Goal: Information Seeking & Learning: Check status

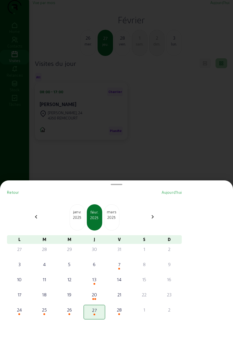
click at [79, 216] on div "2025" at bounding box center [77, 217] width 15 height 5
click at [82, 212] on div "déc." at bounding box center [77, 212] width 15 height 6
click at [81, 212] on div "nov." at bounding box center [77, 212] width 15 height 6
click at [83, 213] on div "oct." at bounding box center [77, 212] width 15 height 6
click at [81, 212] on div "sept." at bounding box center [77, 212] width 15 height 6
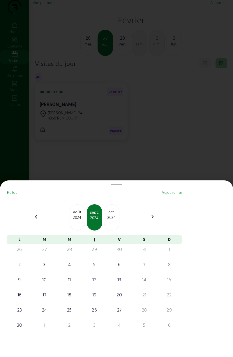
click at [115, 213] on div "oct." at bounding box center [111, 212] width 15 height 6
click at [117, 215] on div "2024" at bounding box center [111, 217] width 15 height 5
click at [117, 214] on div "déc." at bounding box center [111, 212] width 15 height 6
click at [118, 214] on div "janv." at bounding box center [111, 212] width 15 height 6
click at [117, 214] on div "févr." at bounding box center [111, 212] width 15 height 6
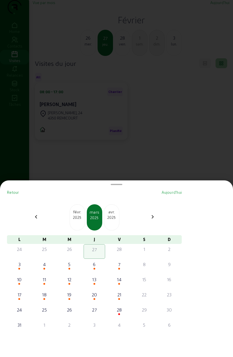
click at [116, 213] on div "avr." at bounding box center [111, 212] width 15 height 6
click at [113, 217] on div "2025" at bounding box center [111, 217] width 15 height 5
click at [115, 213] on div "juin" at bounding box center [111, 212] width 15 height 6
click at [50, 292] on div "17" at bounding box center [44, 294] width 20 height 7
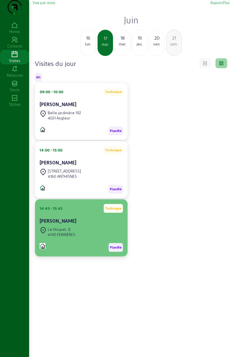
click at [66, 238] on div "Le Houpet, 12 4190 FERRIÈRES" at bounding box center [58, 232] width 36 height 13
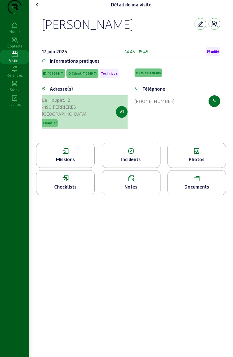
click at [123, 115] on icon "button" at bounding box center [122, 111] width 4 height 5
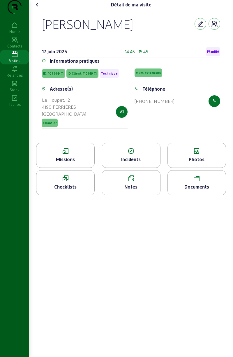
click at [13, 63] on div "Visites" at bounding box center [14, 60] width 29 height 5
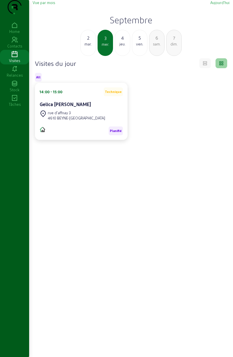
click at [45, 5] on span "Vue par mois" at bounding box center [44, 2] width 22 height 4
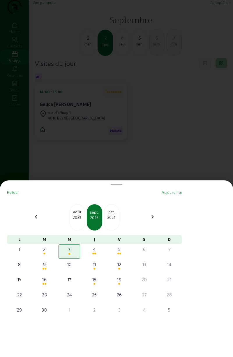
click at [78, 210] on div "août" at bounding box center [77, 212] width 15 height 6
click at [78, 211] on div "juil." at bounding box center [77, 212] width 15 height 6
click at [80, 210] on div "juin" at bounding box center [77, 212] width 15 height 6
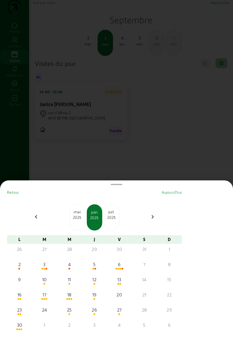
click at [77, 211] on div "mai" at bounding box center [77, 212] width 15 height 6
click at [79, 209] on div "avr." at bounding box center [77, 212] width 15 height 6
click at [77, 212] on div "mars" at bounding box center [77, 212] width 15 height 6
click at [77, 213] on div "févr." at bounding box center [77, 212] width 15 height 6
click at [75, 213] on div "janv." at bounding box center [77, 212] width 15 height 6
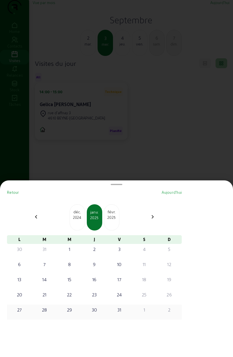
click at [21, 307] on div "27" at bounding box center [19, 309] width 20 height 7
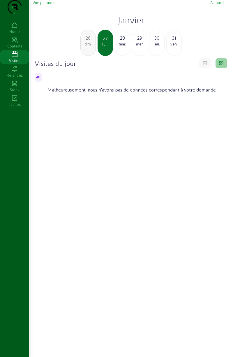
click at [44, 5] on span "Vue par mois" at bounding box center [44, 2] width 22 height 4
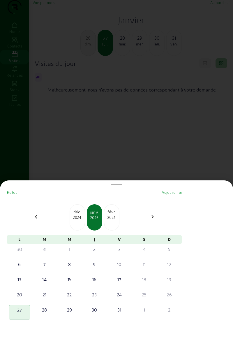
click at [153, 220] on mat-icon "chevron_right" at bounding box center [152, 216] width 7 height 7
click at [156, 216] on mat-icon "chevron_right" at bounding box center [152, 216] width 7 height 7
click at [155, 218] on mat-icon "chevron_right" at bounding box center [152, 216] width 7 height 7
click at [151, 220] on div "chevron_right" at bounding box center [153, 217] width 14 height 8
click at [154, 220] on div "chevron_right" at bounding box center [153, 217] width 14 height 8
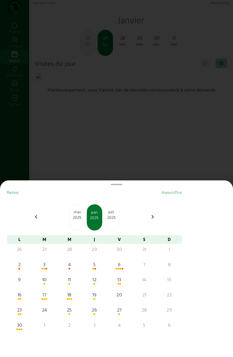
click at [153, 219] on mat-icon "chevron_right" at bounding box center [152, 216] width 7 height 7
click at [152, 218] on mat-icon "chevron_right" at bounding box center [152, 216] width 7 height 7
click at [152, 220] on mat-icon "chevron_right" at bounding box center [152, 216] width 7 height 7
click at [95, 221] on div "[DATE]" at bounding box center [94, 217] width 15 height 26
click at [174, 190] on span "Aujourd'hui" at bounding box center [172, 192] width 20 height 4
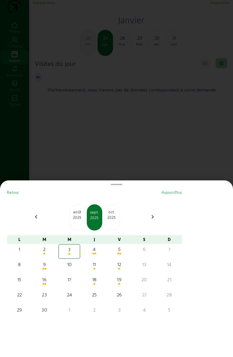
click at [175, 190] on span "Aujourd'hui" at bounding box center [172, 192] width 20 height 4
click at [169, 198] on div "Retour Aujourd'hui chevron_left août [DATE] 2025 [DATE] chevron_right" at bounding box center [94, 210] width 175 height 41
click at [171, 191] on span "Aujourd'hui" at bounding box center [172, 192] width 20 height 4
click at [170, 194] on span "Aujourd'hui" at bounding box center [172, 192] width 20 height 4
click at [166, 190] on span "Aujourd'hui" at bounding box center [172, 192] width 20 height 4
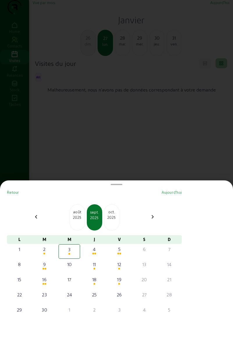
click at [13, 194] on span "Retour" at bounding box center [13, 192] width 12 height 4
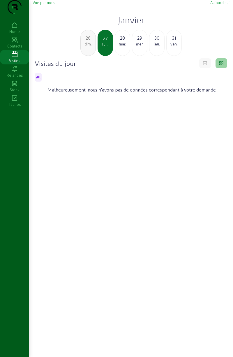
click at [220, 5] on span "Aujourd'hui" at bounding box center [219, 2] width 19 height 4
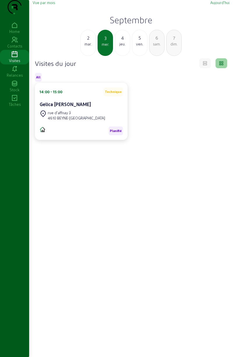
click at [122, 44] on div "4 jeu." at bounding box center [122, 43] width 15 height 26
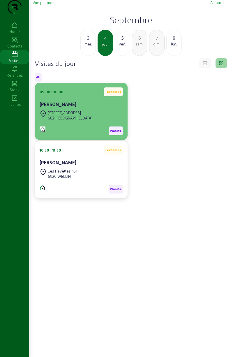
click at [72, 107] on cam-card-title "[PERSON_NAME]" at bounding box center [58, 104] width 37 height 6
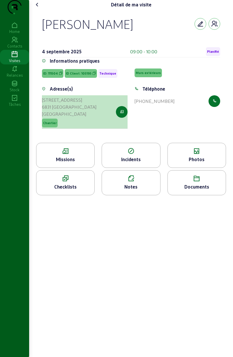
click at [59, 110] on div "6831 [GEOGRAPHIC_DATA]" at bounding box center [69, 106] width 55 height 7
click at [120, 115] on icon "button" at bounding box center [122, 111] width 4 height 5
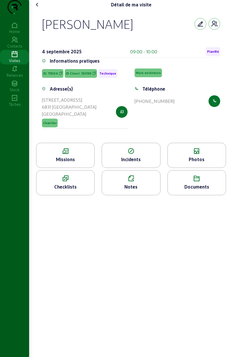
click at [14, 63] on div "Visites" at bounding box center [14, 60] width 29 height 5
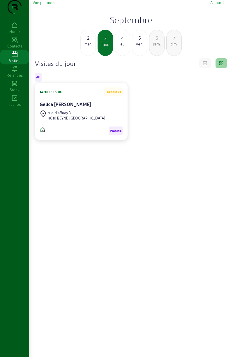
click at [117, 41] on div "4" at bounding box center [122, 37] width 15 height 7
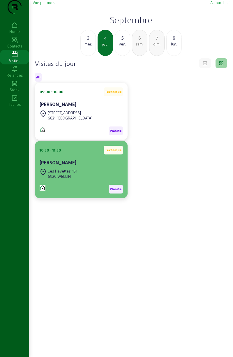
click at [69, 174] on div "Les-Hayettes, 151" at bounding box center [62, 170] width 29 height 5
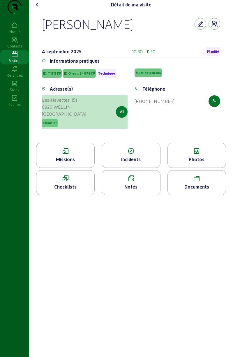
click at [118, 118] on button "button" at bounding box center [122, 112] width 12 height 12
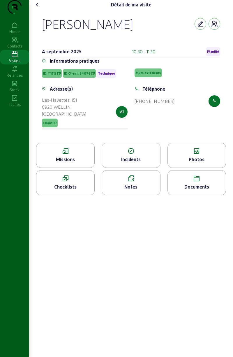
click at [15, 63] on div "Visites" at bounding box center [14, 60] width 29 height 5
